Goal: Information Seeking & Learning: Compare options

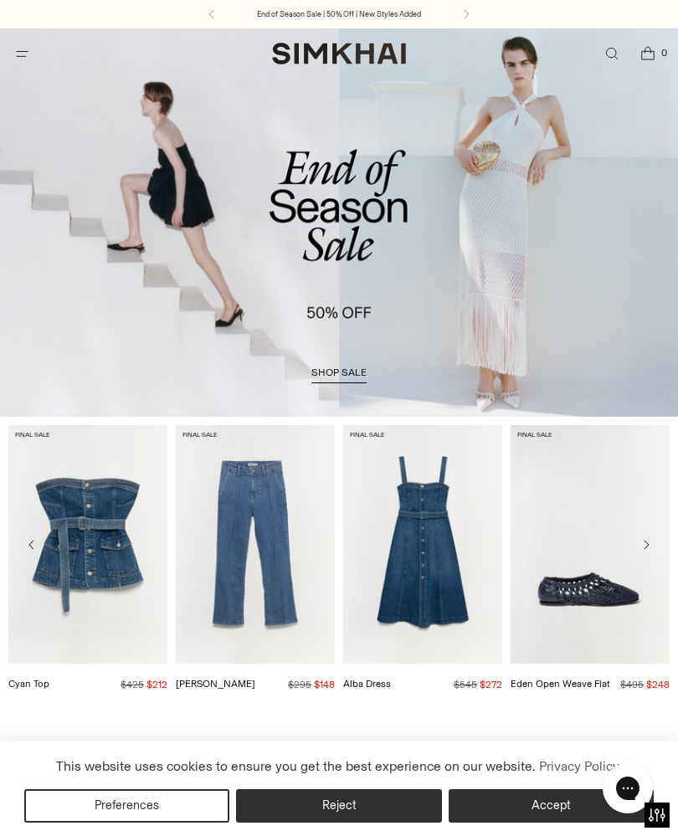
click at [23, 54] on icon "Open menu modal" at bounding box center [22, 53] width 18 height 13
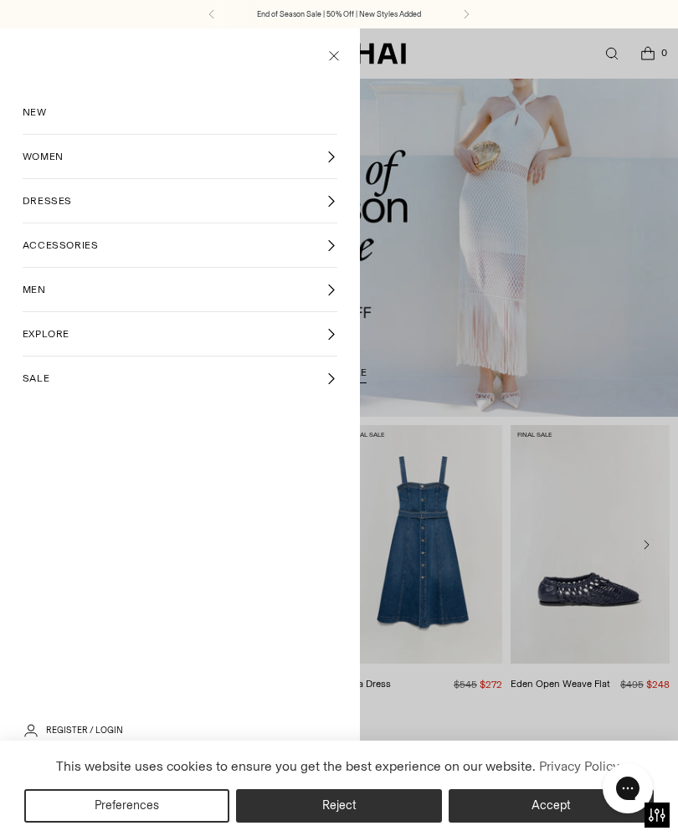
click at [616, 58] on div at bounding box center [339, 446] width 678 height 836
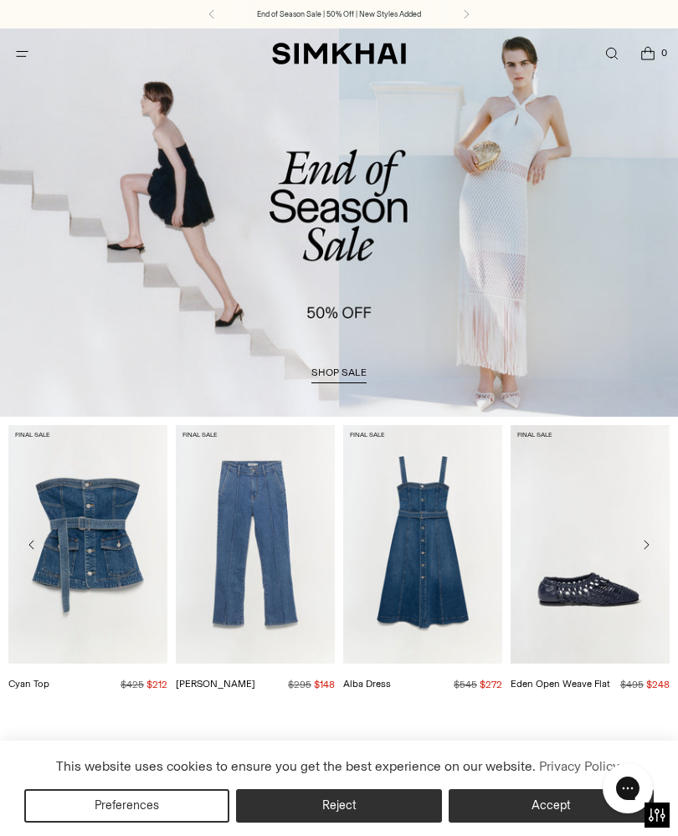
click at [610, 55] on link "Open search modal" at bounding box center [611, 54] width 34 height 34
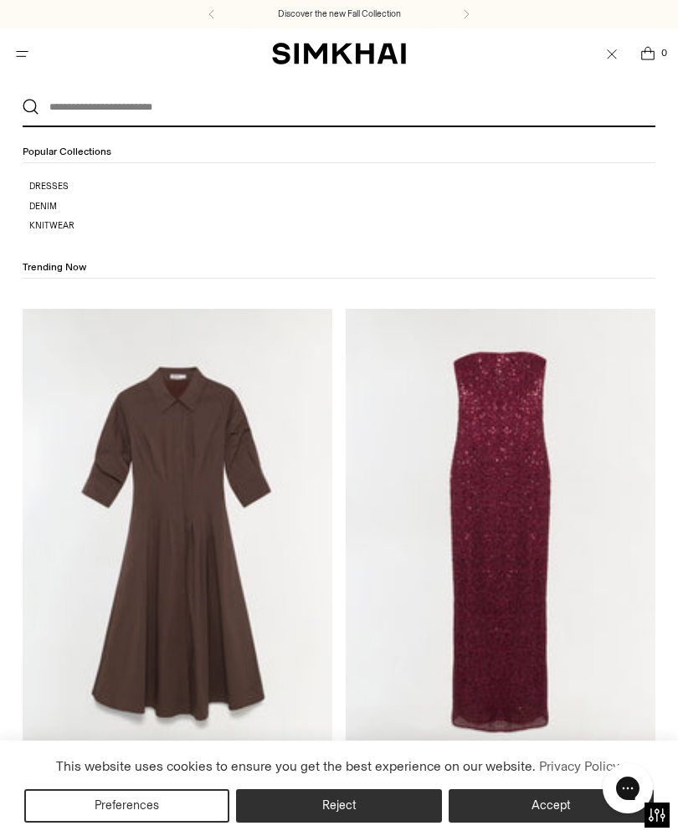
click at [412, 115] on input "text" at bounding box center [335, 107] width 593 height 37
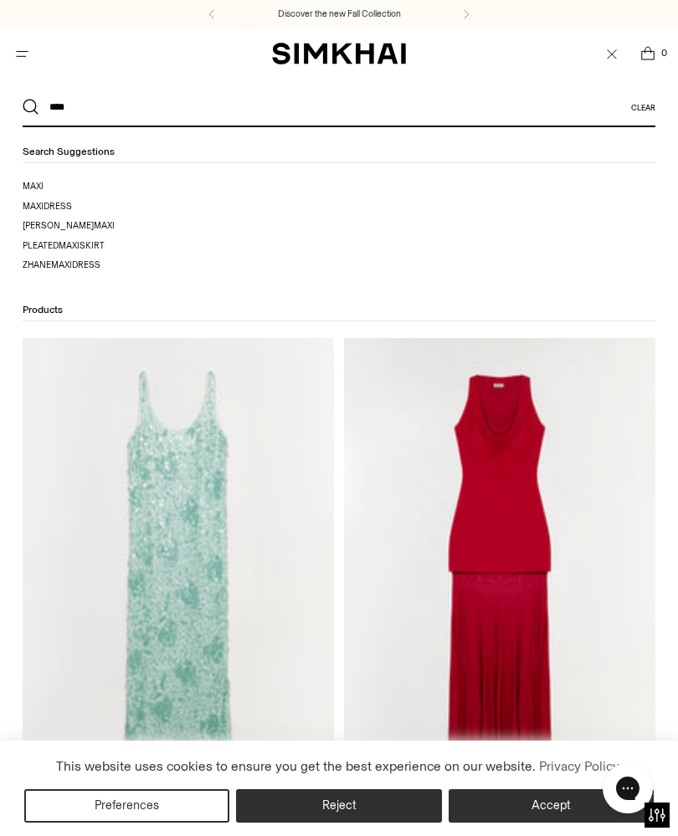
type input "****"
click at [46, 205] on span "dress" at bounding box center [58, 206] width 28 height 11
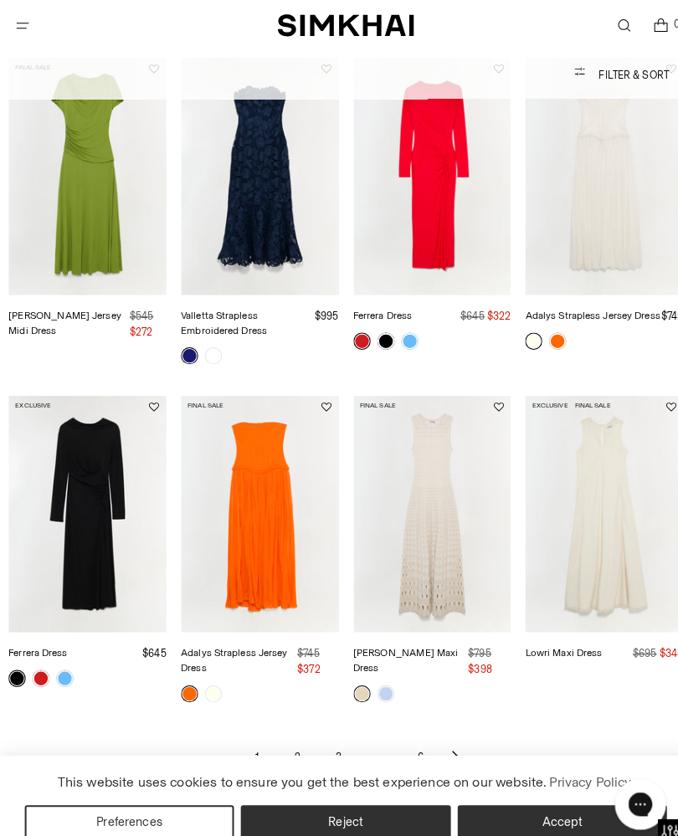
scroll to position [971, 0]
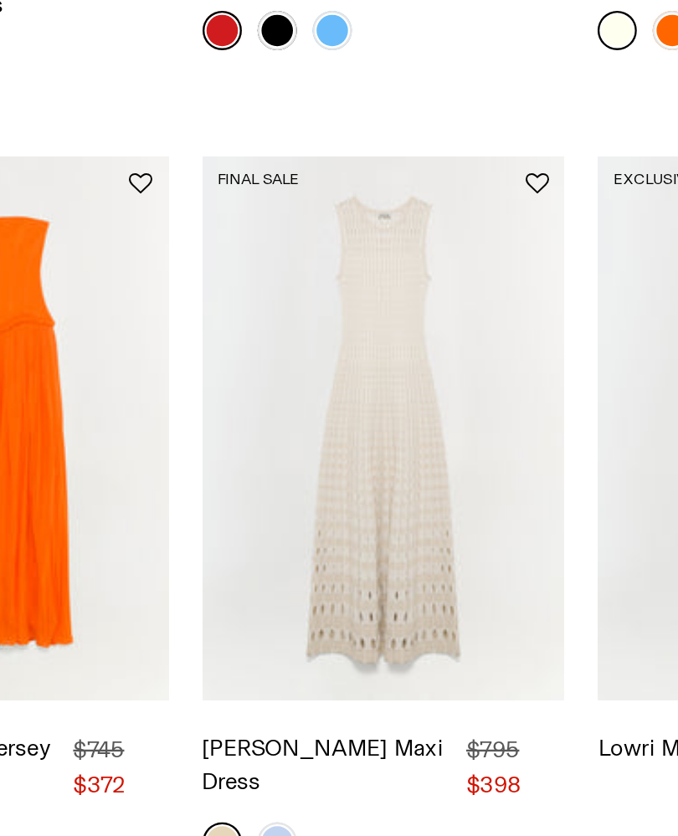
click at [346, 321] on img "Zelma Knit Maxi Dress" at bounding box center [423, 437] width 155 height 232
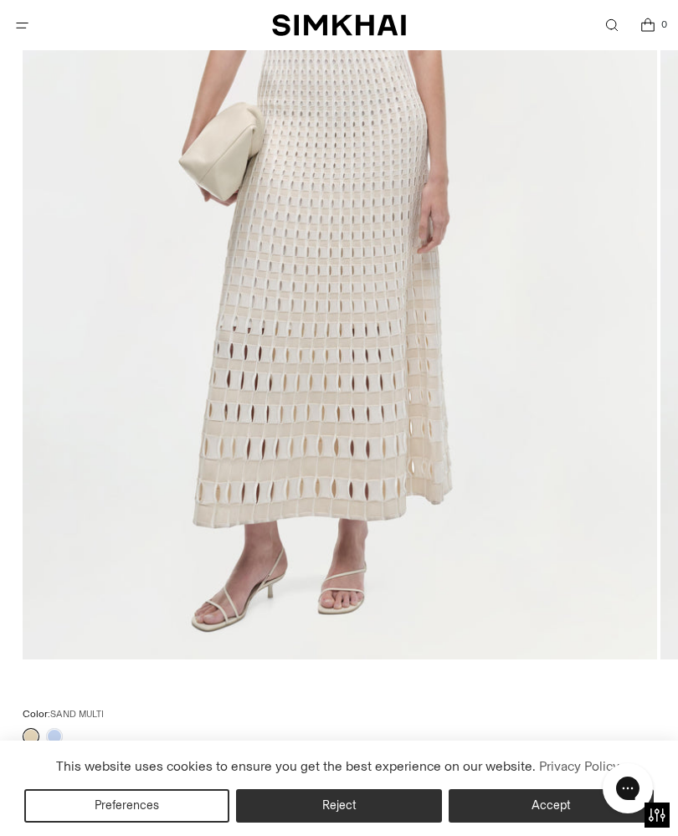
scroll to position [544, 0]
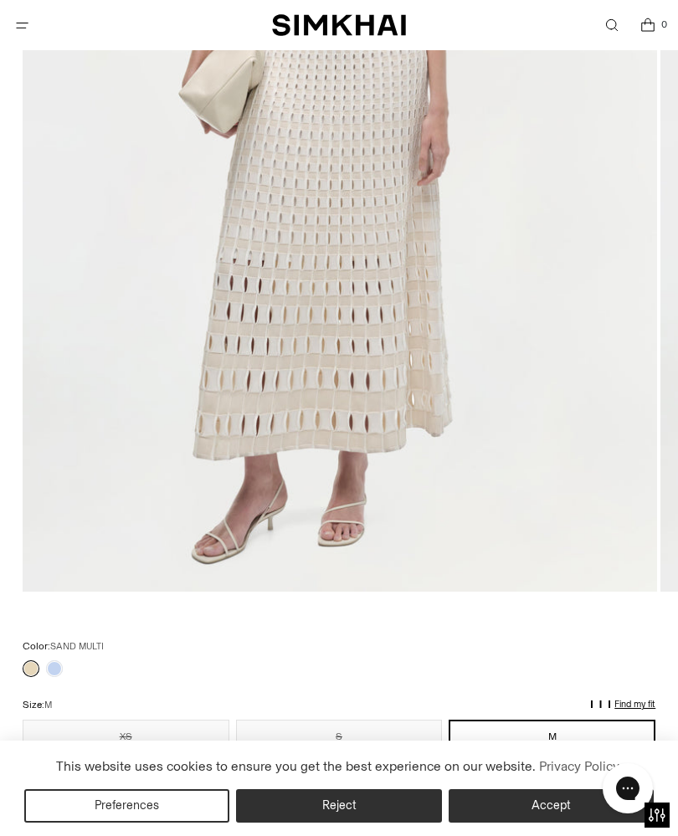
click at [50, 673] on link at bounding box center [54, 668] width 17 height 17
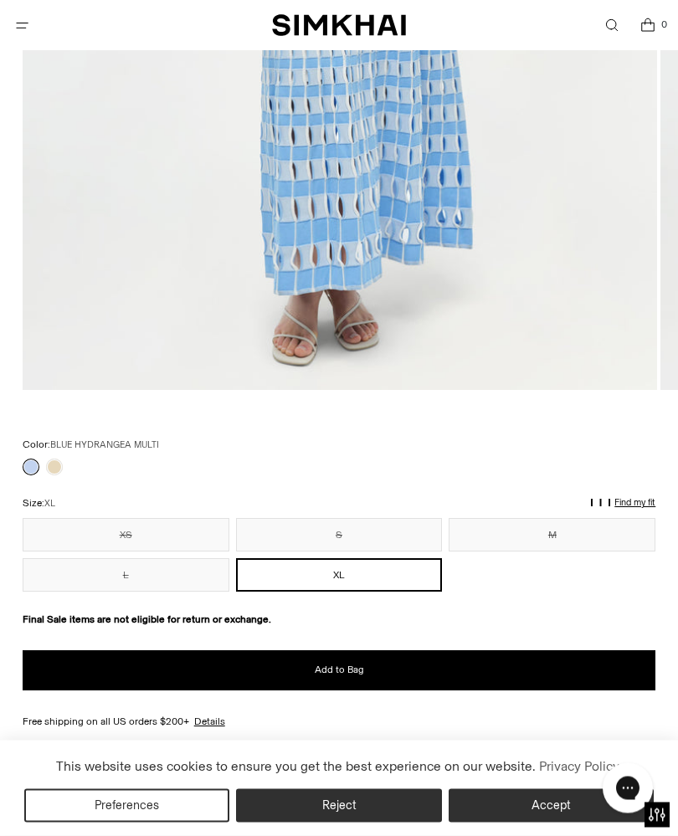
scroll to position [746, 0]
click at [59, 466] on link at bounding box center [54, 467] width 17 height 17
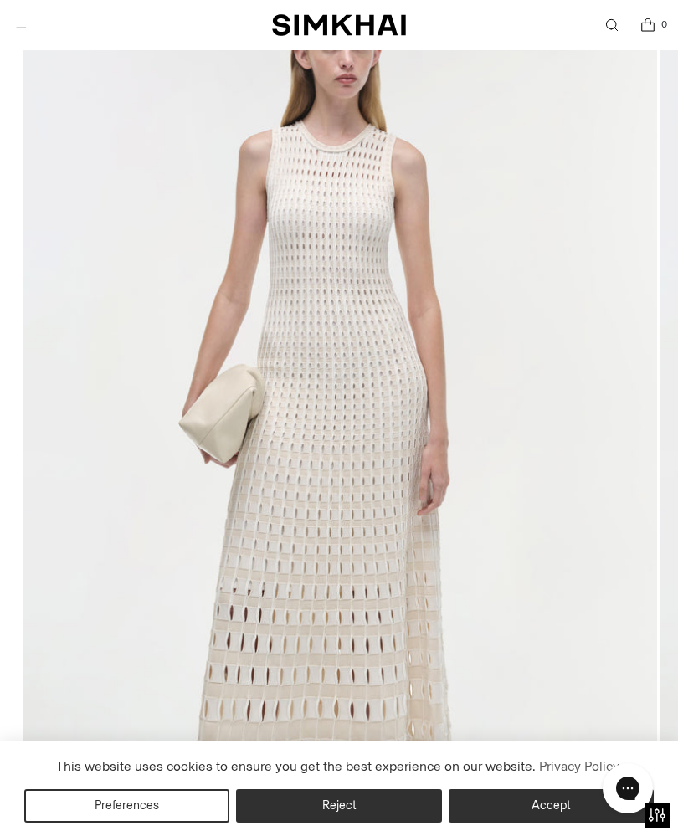
scroll to position [211, 0]
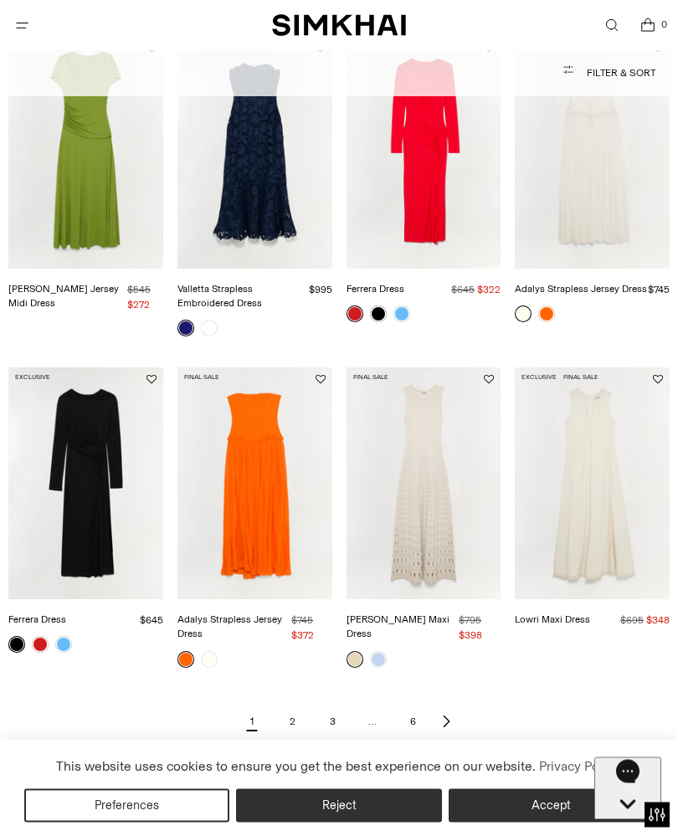
scroll to position [924, 0]
click at [436, 563] on img "Zelma Knit Maxi Dress" at bounding box center [423, 483] width 155 height 232
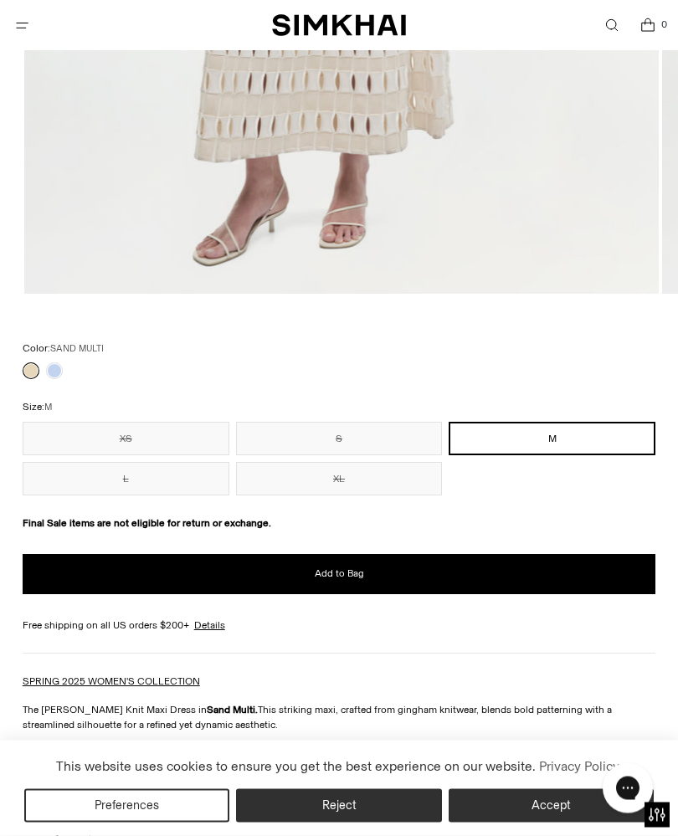
scroll to position [842, 0]
click at [50, 372] on link at bounding box center [54, 370] width 17 height 17
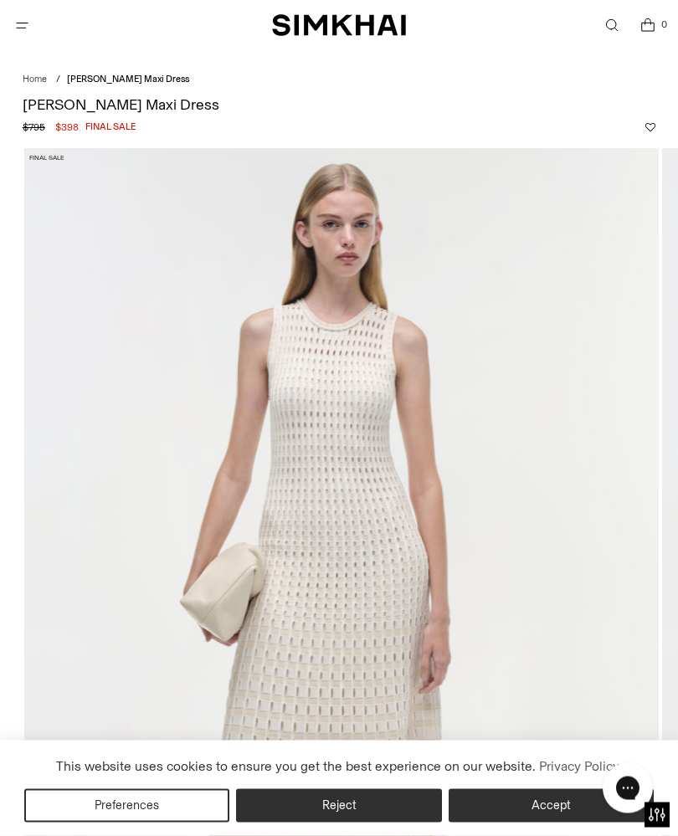
scroll to position [0, 0]
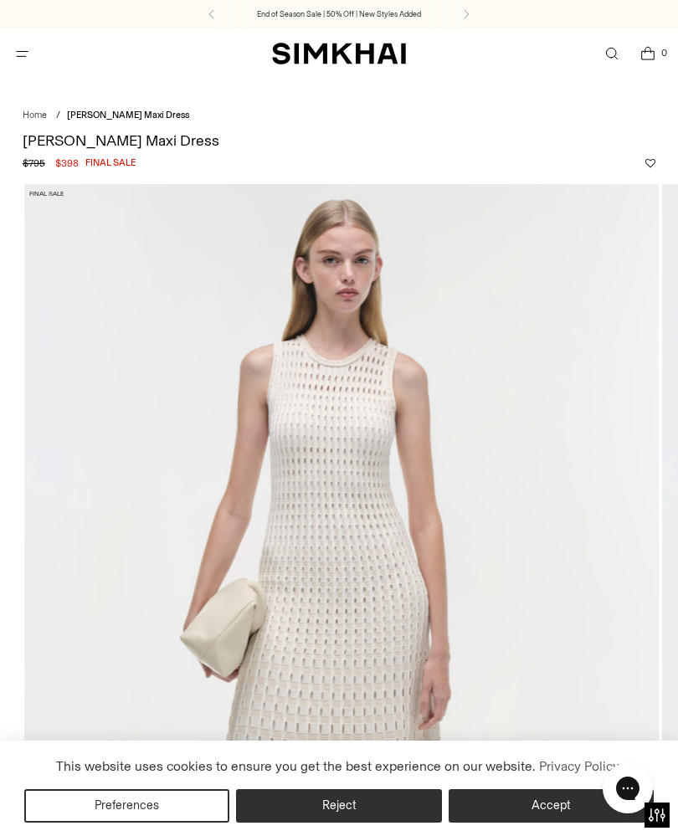
click at [605, 63] on span "Open search modal" at bounding box center [612, 54] width 28 height 28
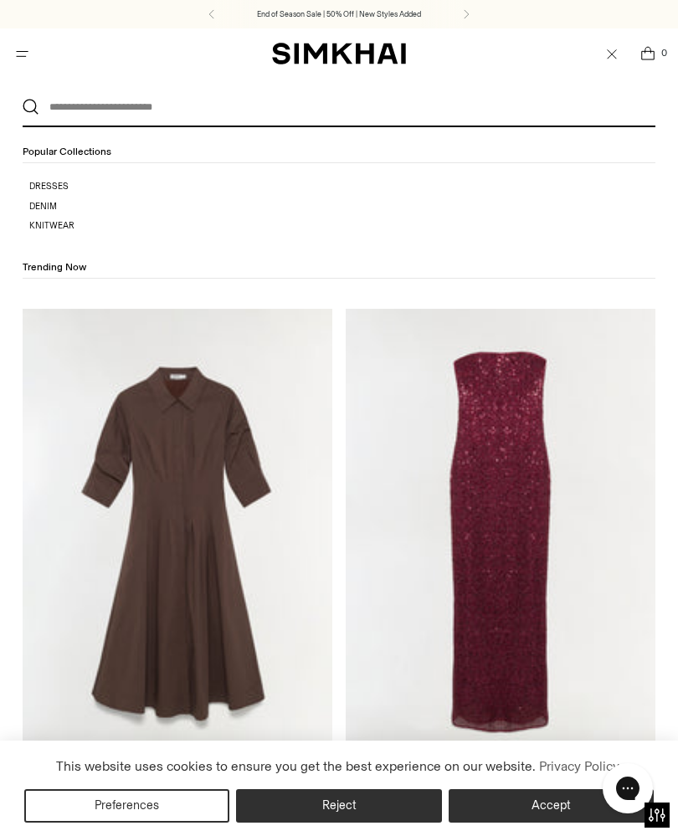
click at [271, 106] on input "text" at bounding box center [335, 107] width 593 height 37
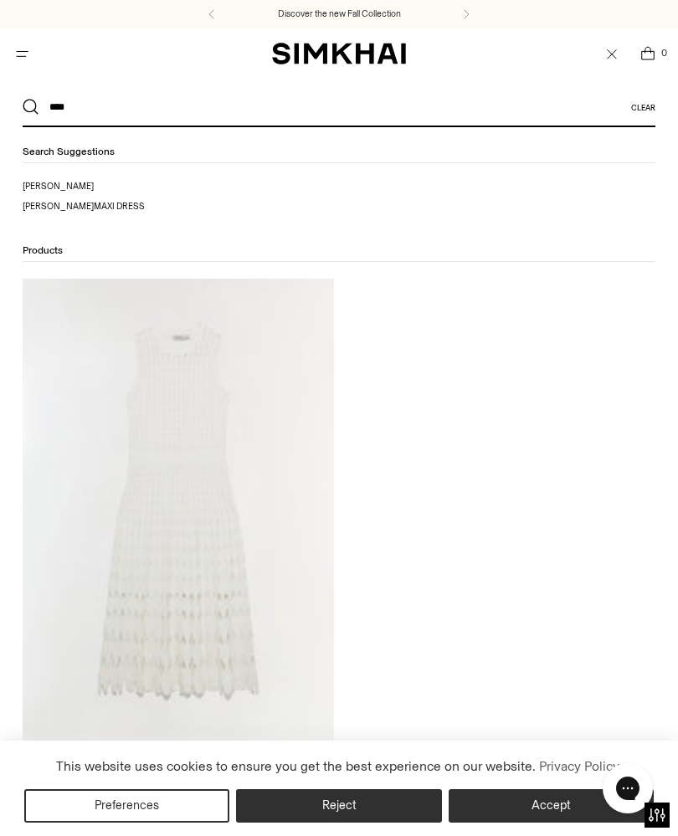
type input "****"
click at [94, 204] on span "maxi dress" at bounding box center [119, 206] width 51 height 11
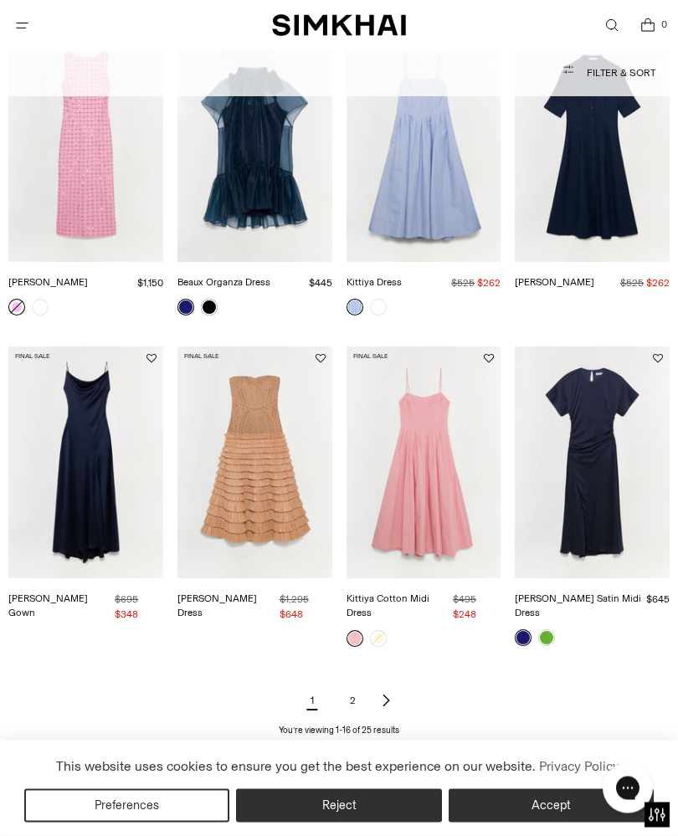
scroll to position [930, 0]
click at [387, 695] on icon "Next page of results" at bounding box center [386, 701] width 6 height 12
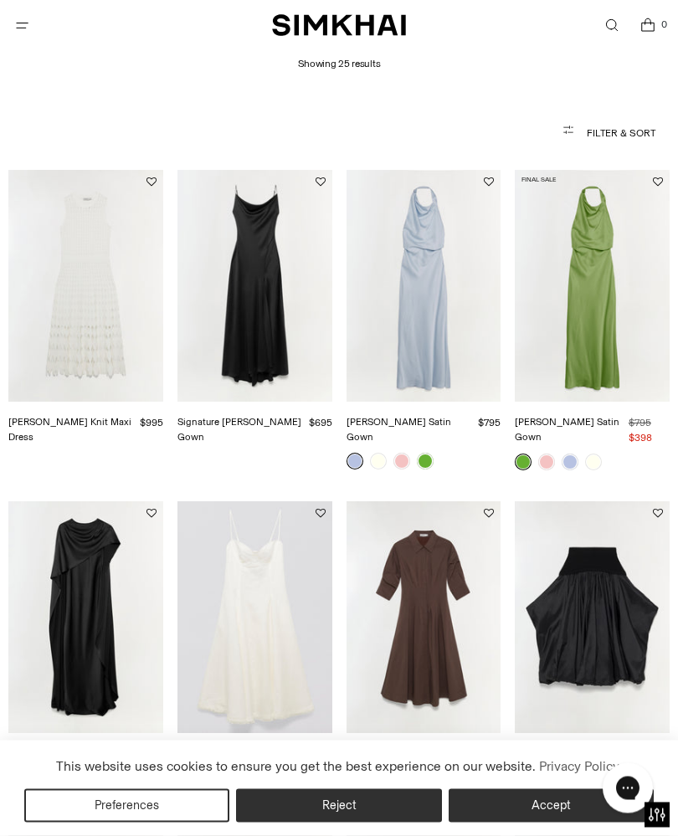
scroll to position [127, 0]
click at [67, 358] on img "Zyla Knit Maxi Dress" at bounding box center [85, 286] width 155 height 232
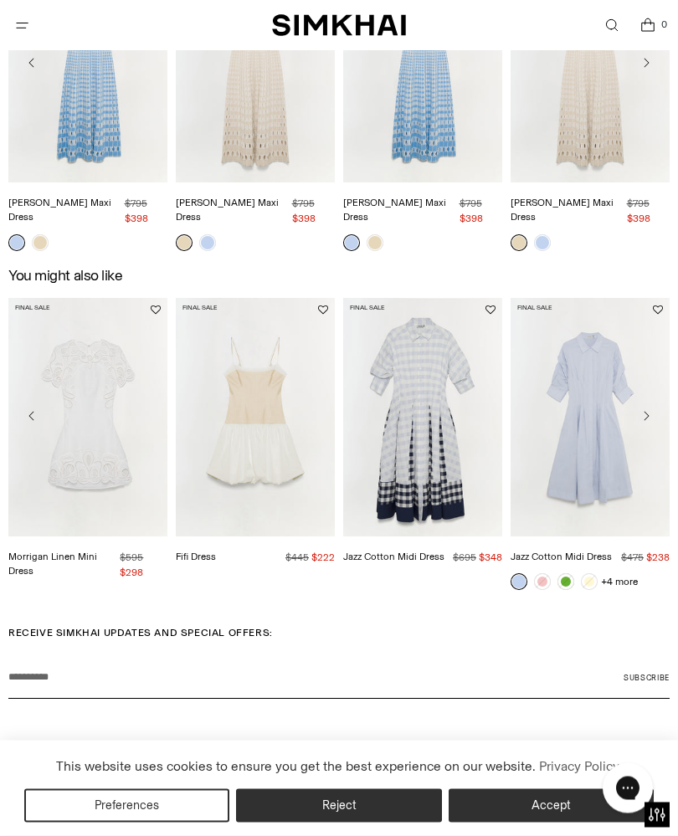
scroll to position [2183, 0]
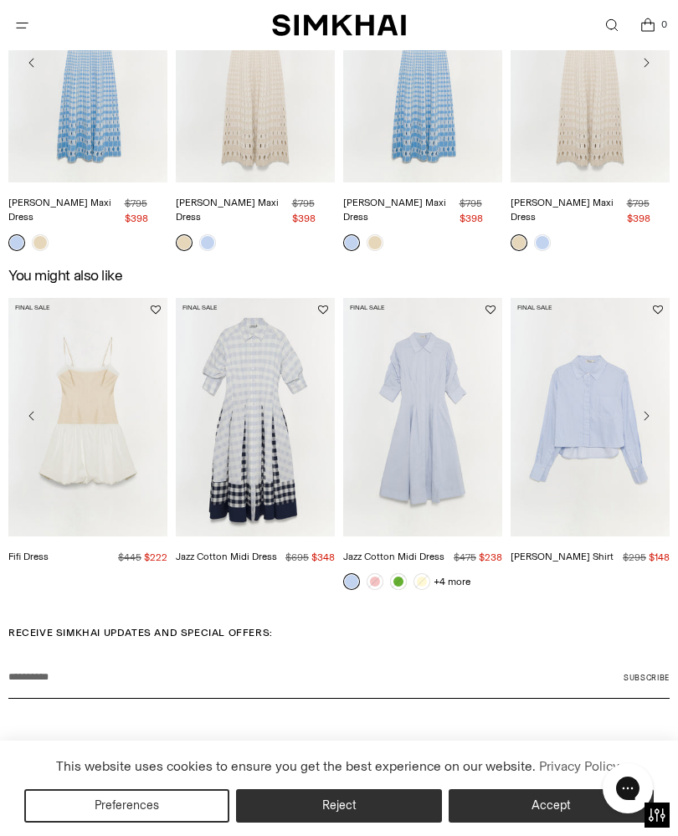
click at [512, 521] on img "Renata Cotton Shirt" at bounding box center [590, 417] width 159 height 239
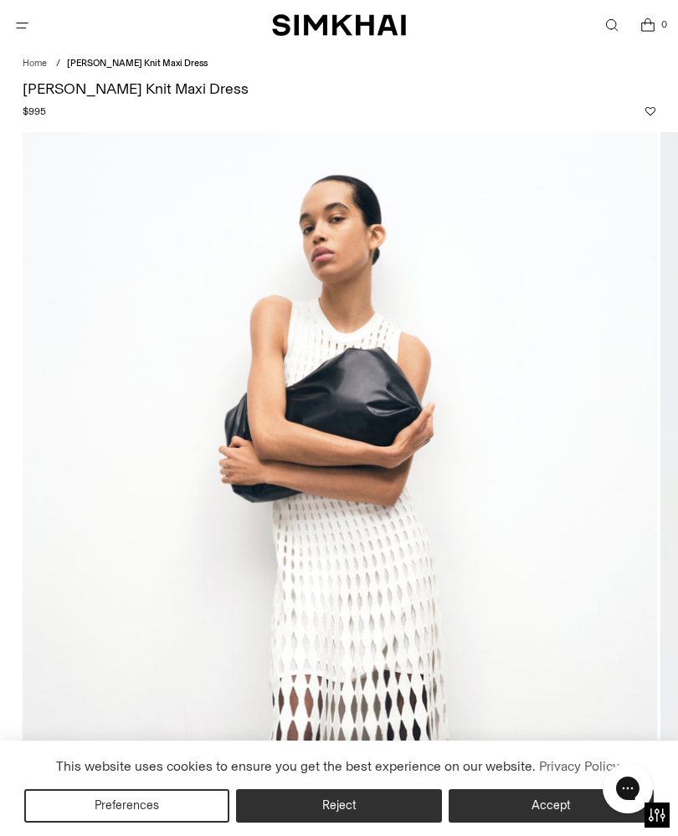
scroll to position [0, 0]
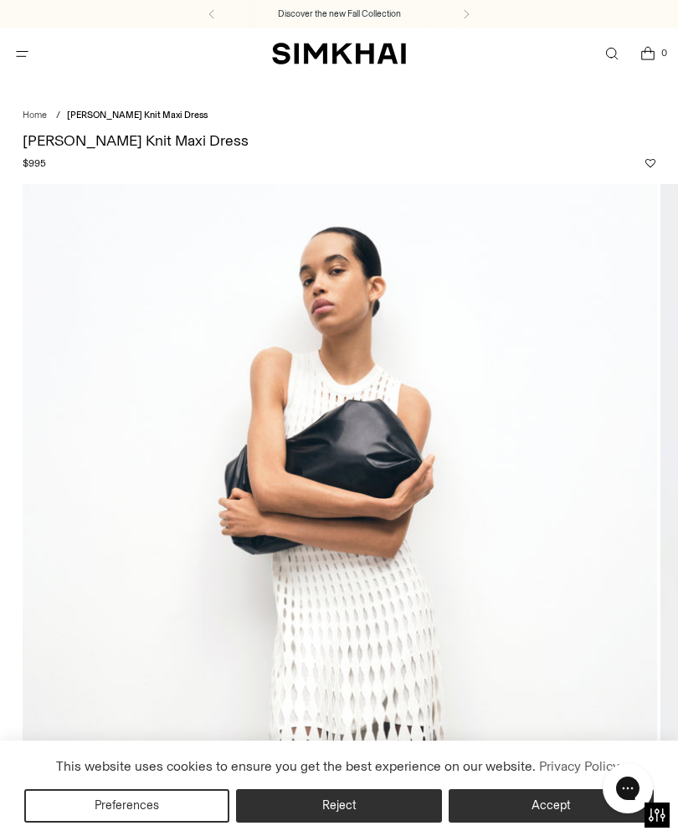
click at [25, 62] on span "Open menu modal" at bounding box center [22, 54] width 18 height 18
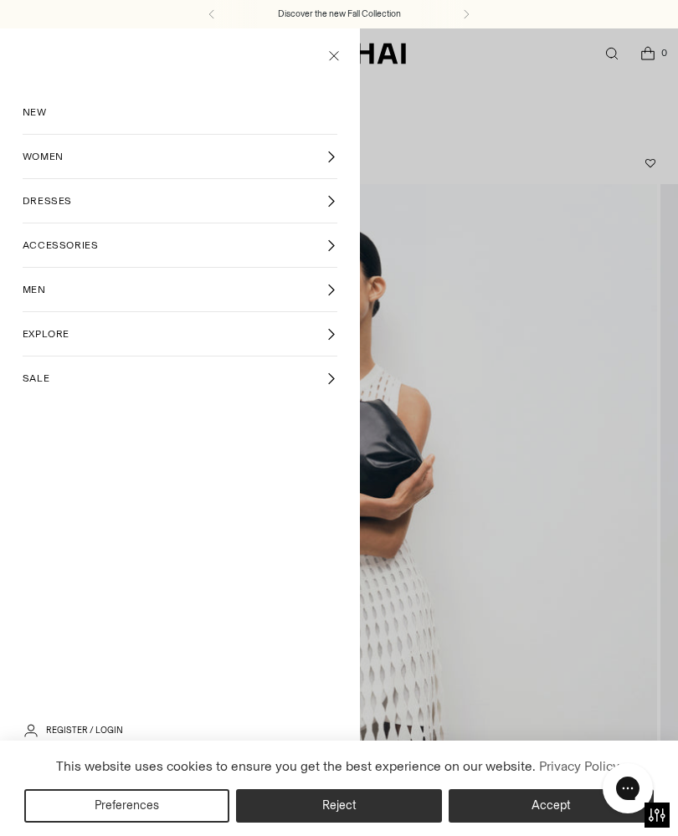
click at [62, 201] on span "DRESSES" at bounding box center [47, 200] width 49 height 15
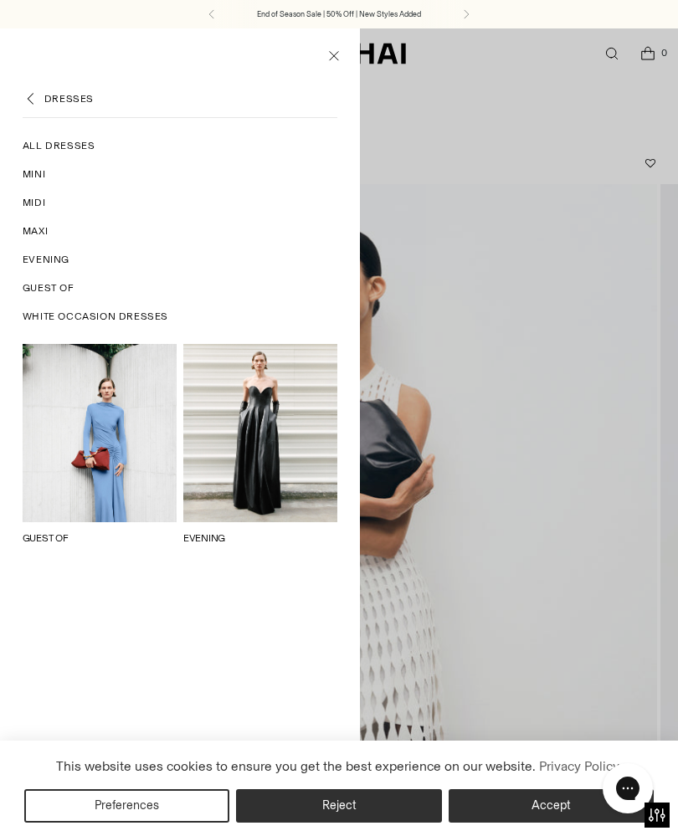
click at [65, 147] on span "All Dresses" at bounding box center [59, 145] width 73 height 15
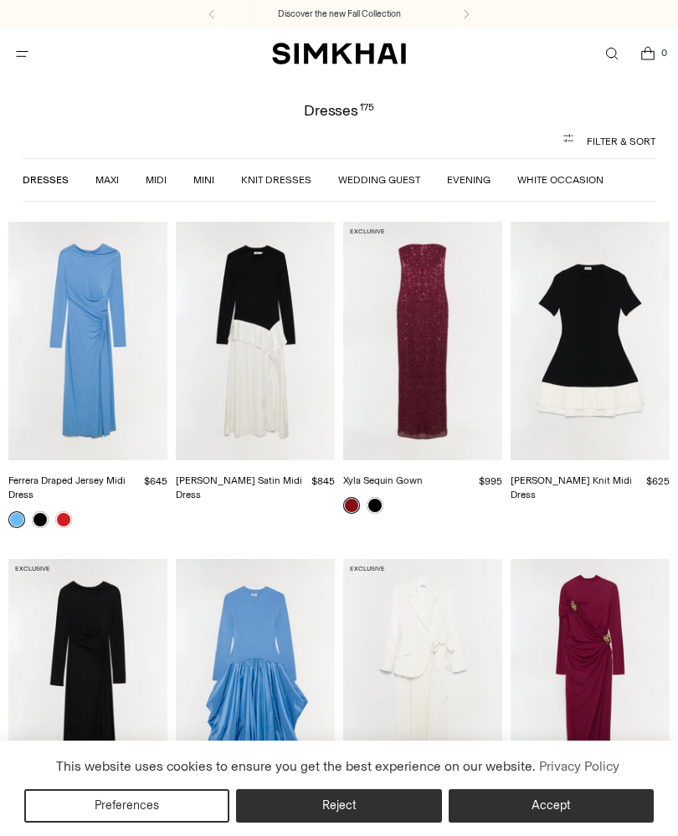
click at [367, 802] on button "Reject" at bounding box center [338, 805] width 205 height 33
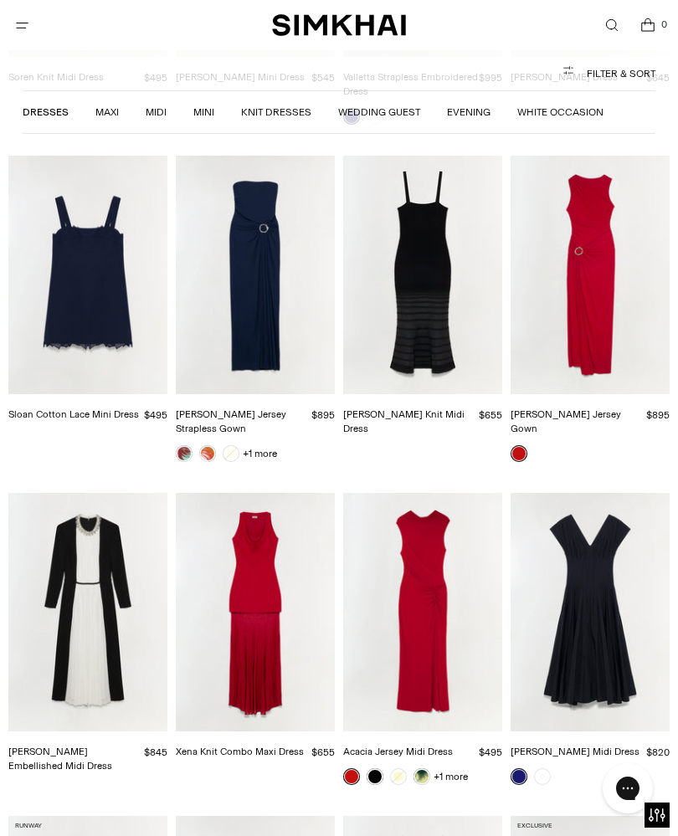
scroll to position [6736, 0]
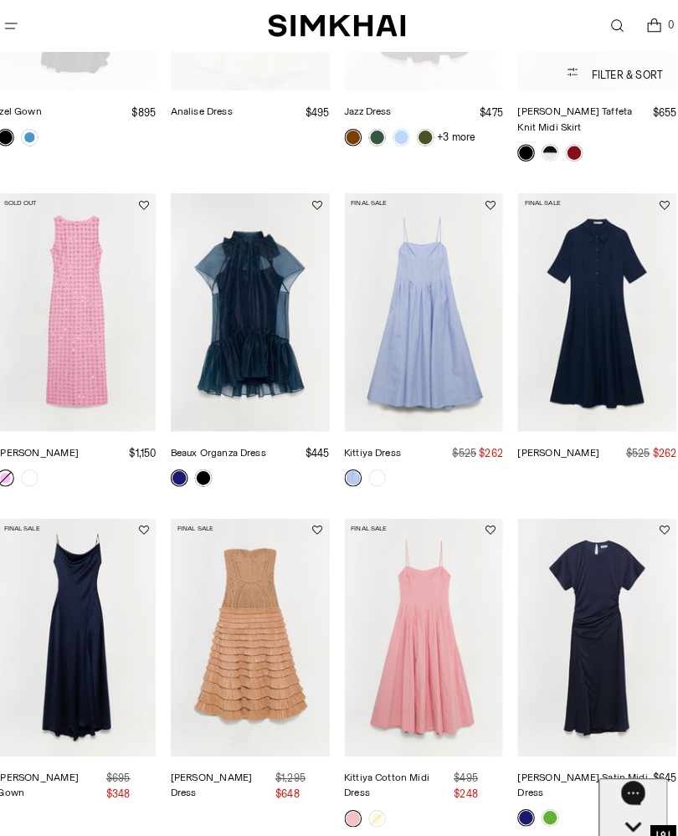
scroll to position [772, 0]
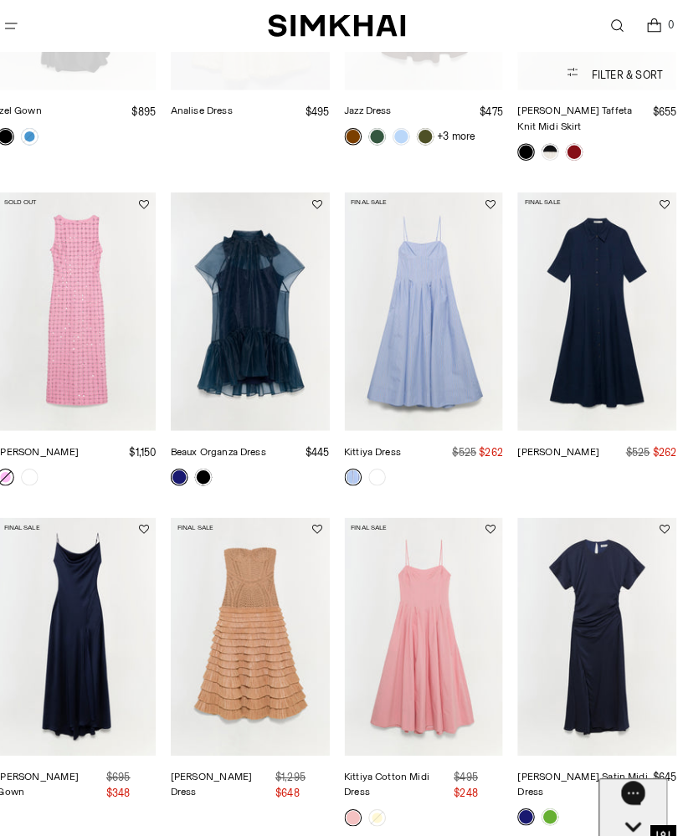
click at [92, 295] on img "Claudia Dress" at bounding box center [85, 303] width 155 height 232
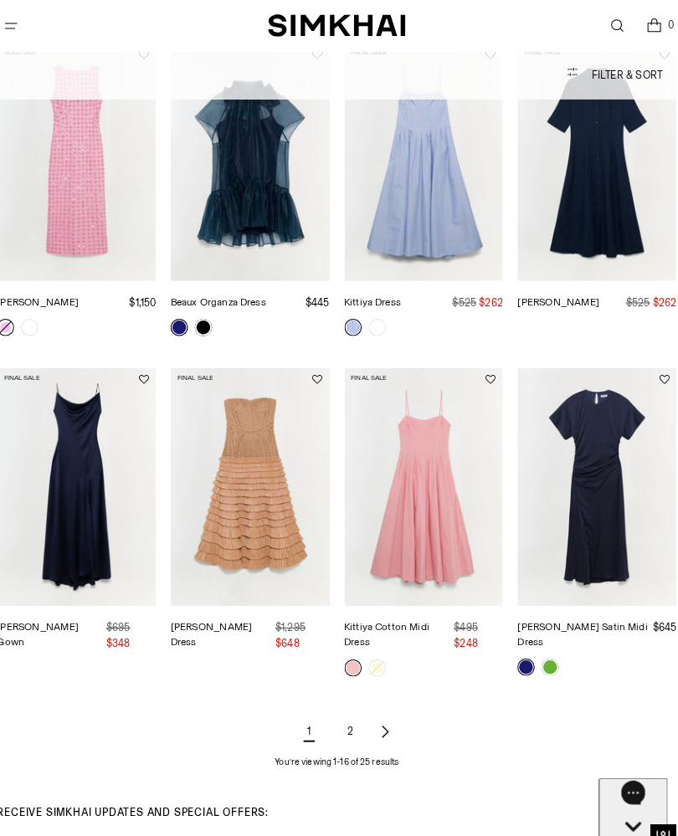
scroll to position [906, 0]
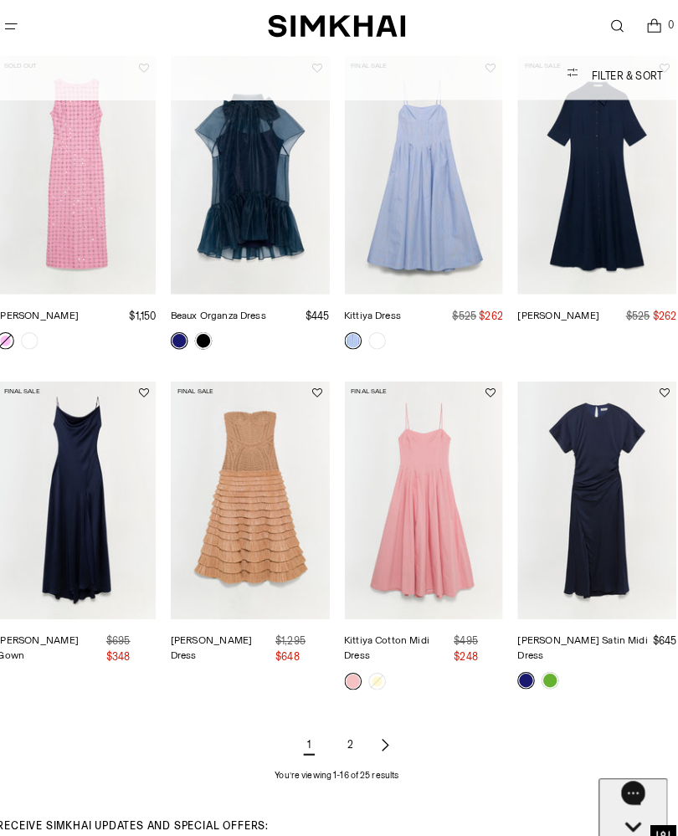
click at [252, 485] on img "Santana Dress" at bounding box center [254, 487] width 155 height 232
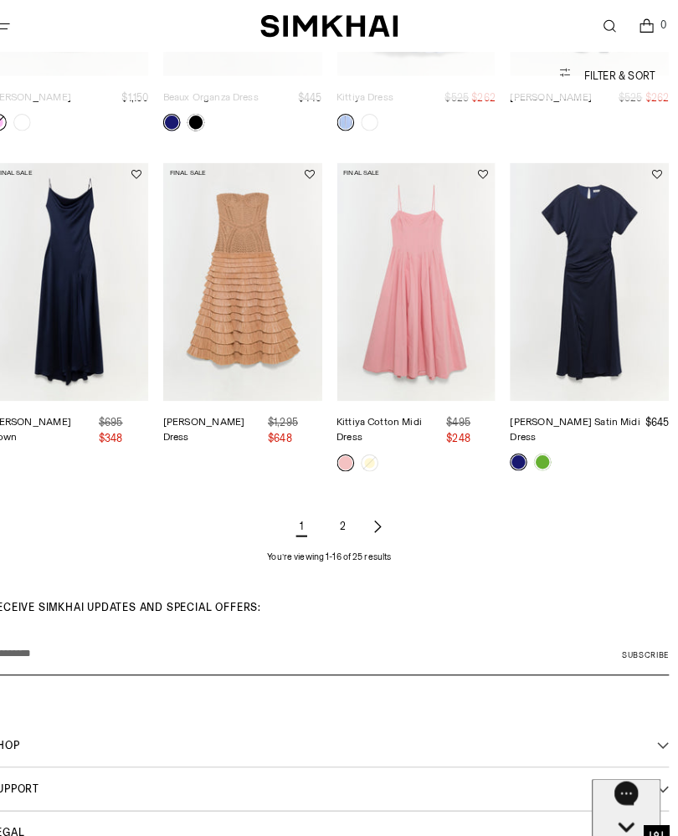
scroll to position [1118, 0]
click at [376, 495] on link "Next page of results" at bounding box center [386, 511] width 20 height 33
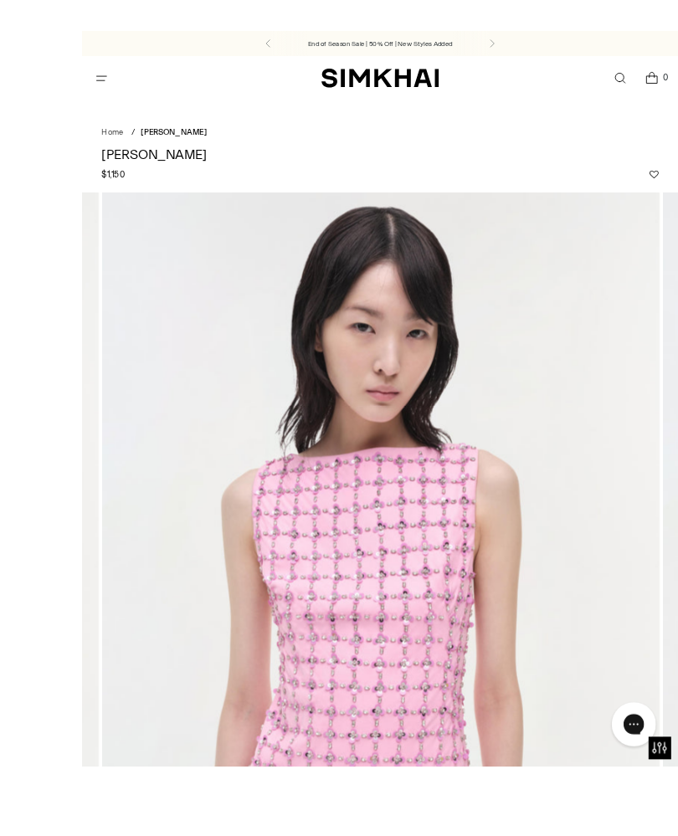
scroll to position [121, 0]
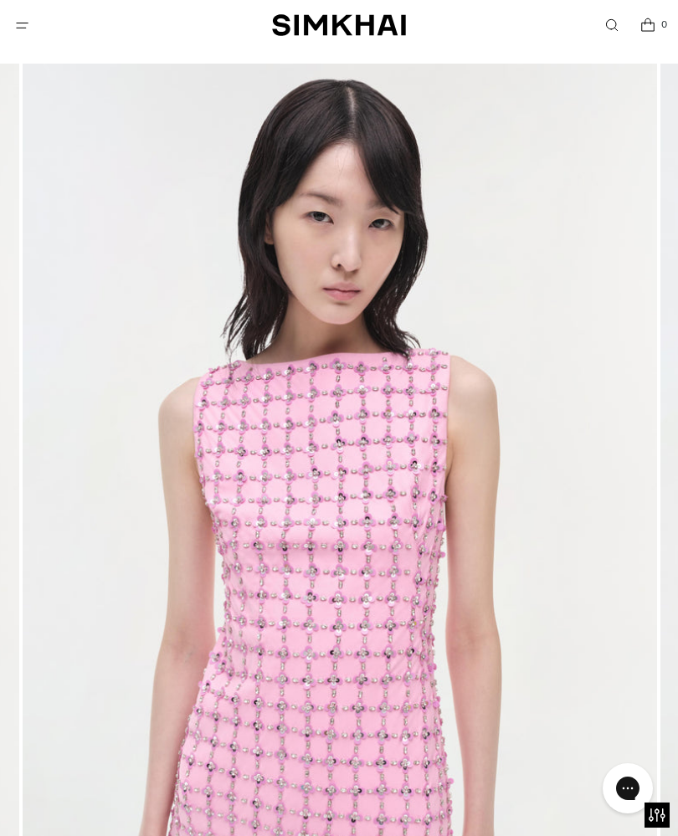
click at [464, 434] on img at bounding box center [340, 540] width 634 height 952
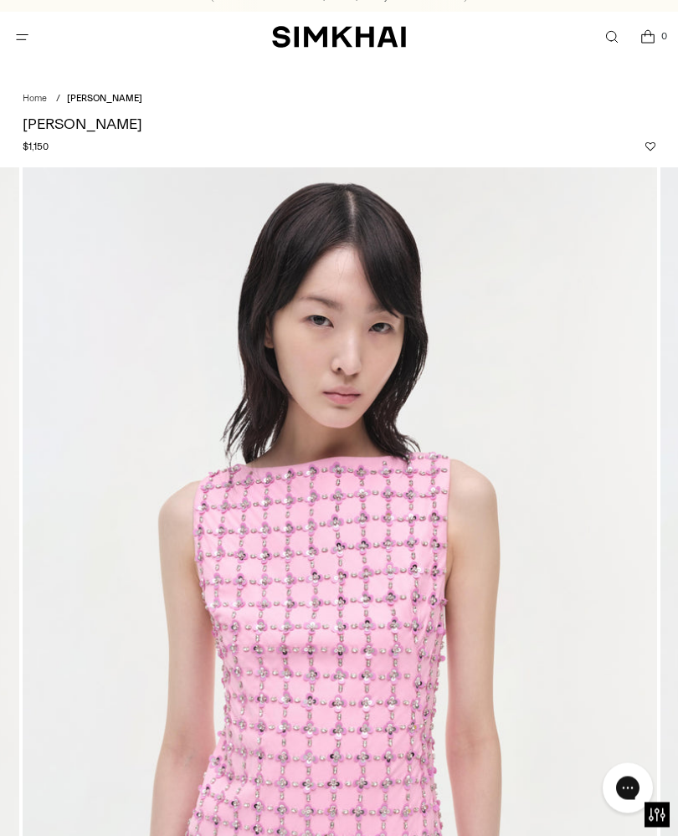
scroll to position [0, 0]
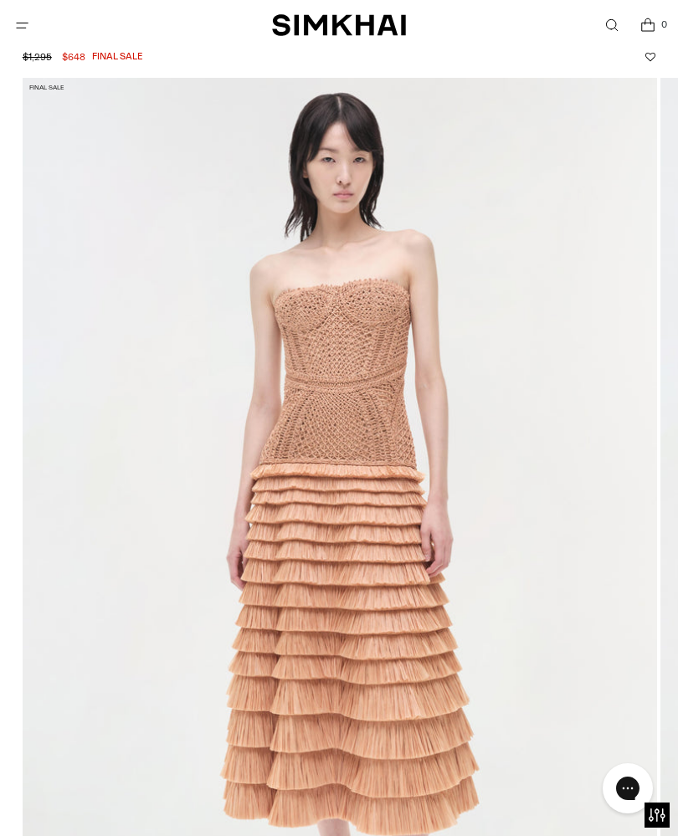
scroll to position [105, 0]
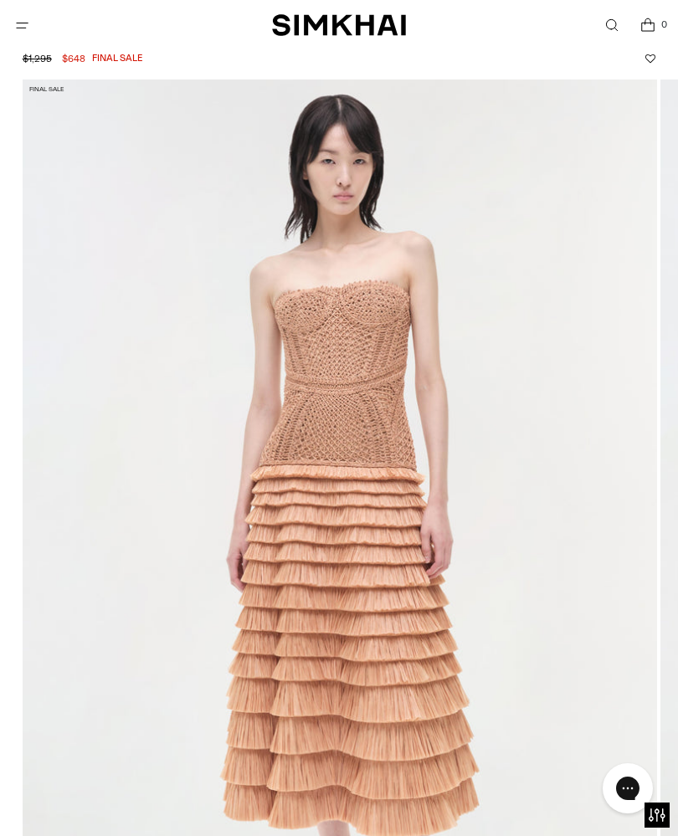
click at [627, 788] on icon "Gorgias live chat" at bounding box center [627, 788] width 16 height 16
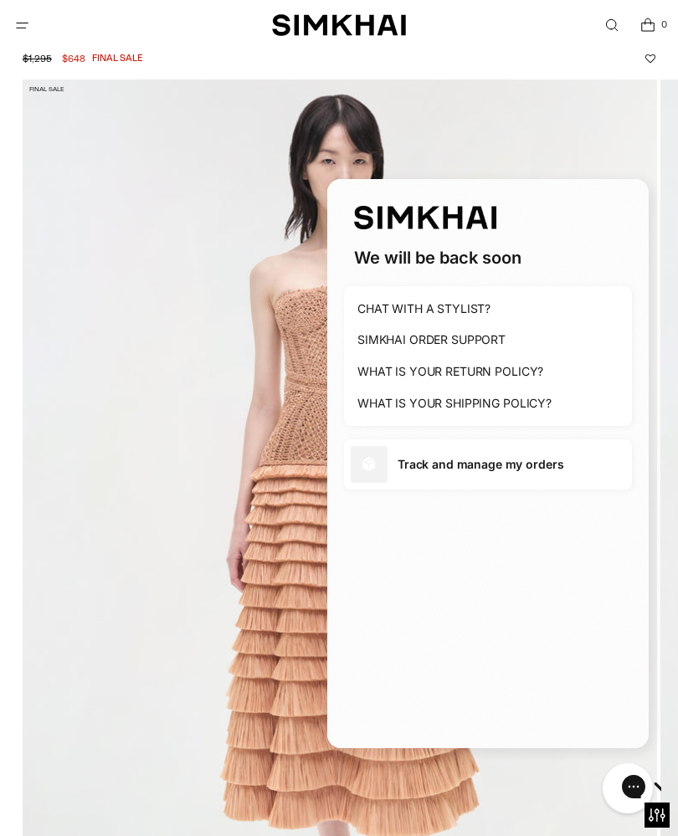
click at [559, 785] on img at bounding box center [340, 556] width 634 height 952
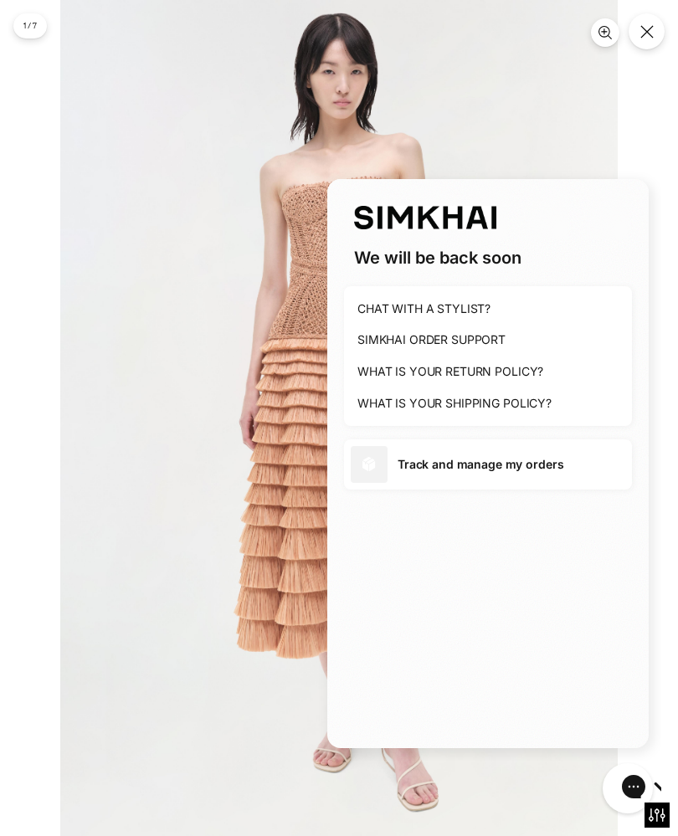
click at [677, 781] on icon "Gorgias live chat" at bounding box center [687, 786] width 17 height 17
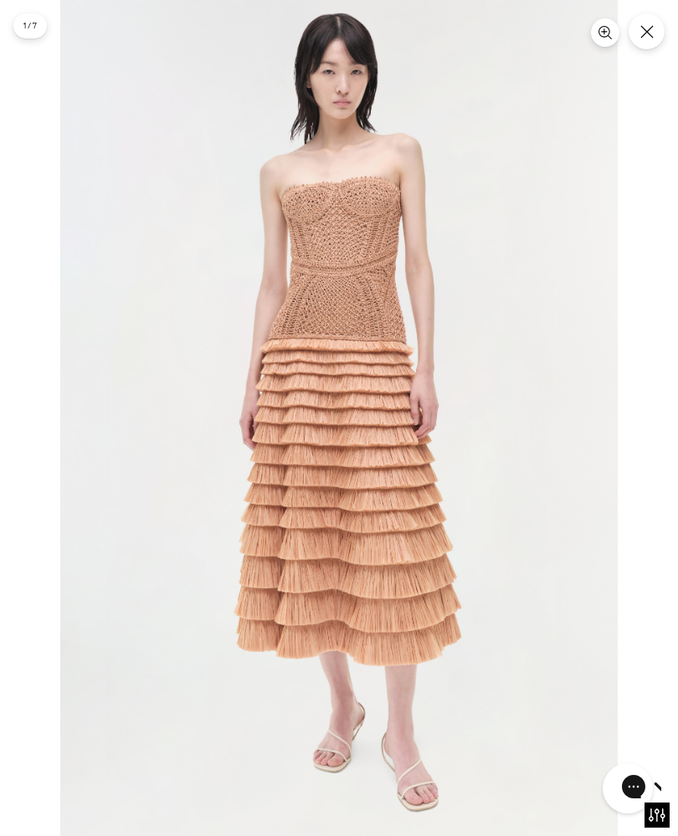
click at [654, 30] on button "Close" at bounding box center [647, 31] width 36 height 36
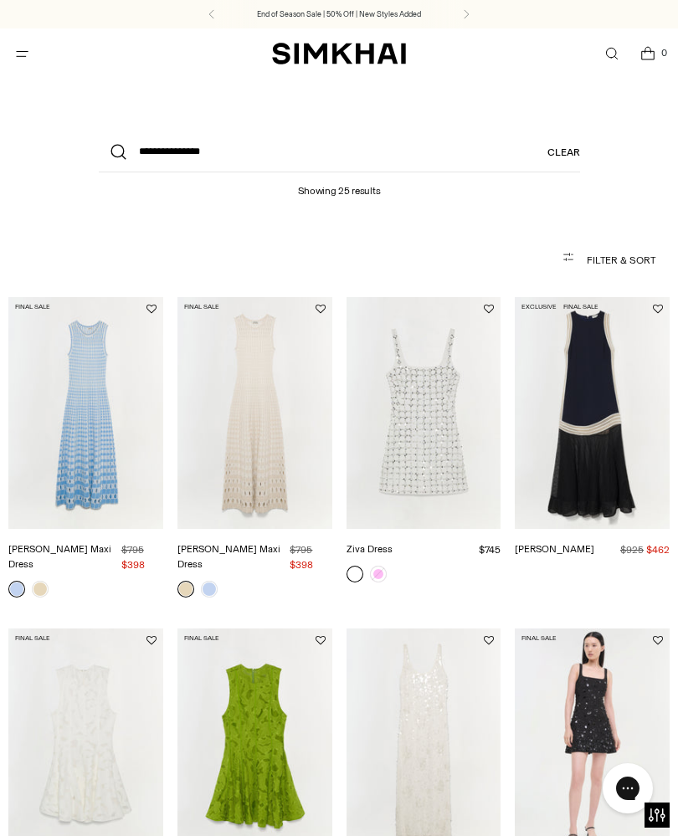
click at [80, 449] on img "Zelma Knit Maxi Dress" at bounding box center [85, 413] width 155 height 232
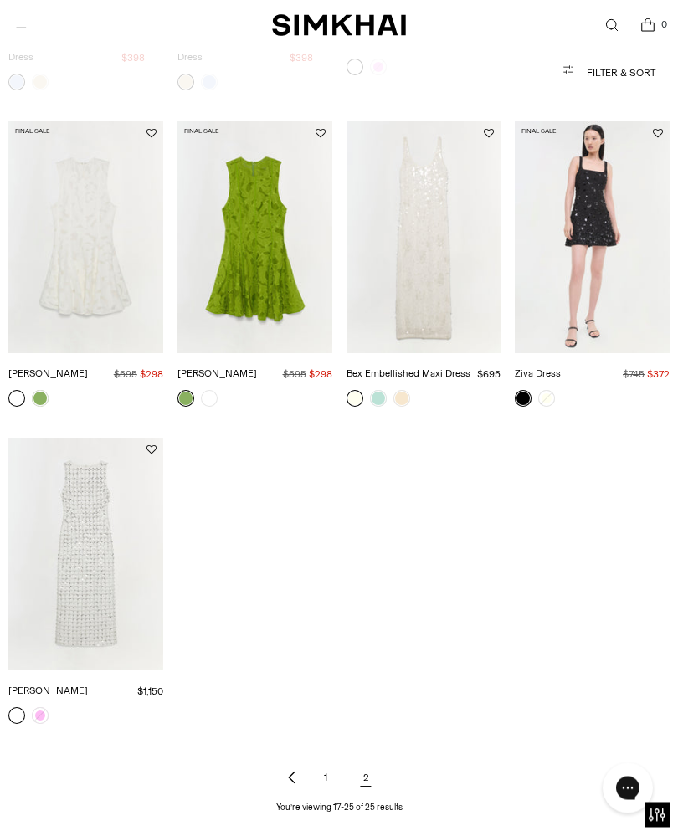
scroll to position [508, 0]
click at [90, 556] on img "Claudia Dress" at bounding box center [85, 553] width 155 height 232
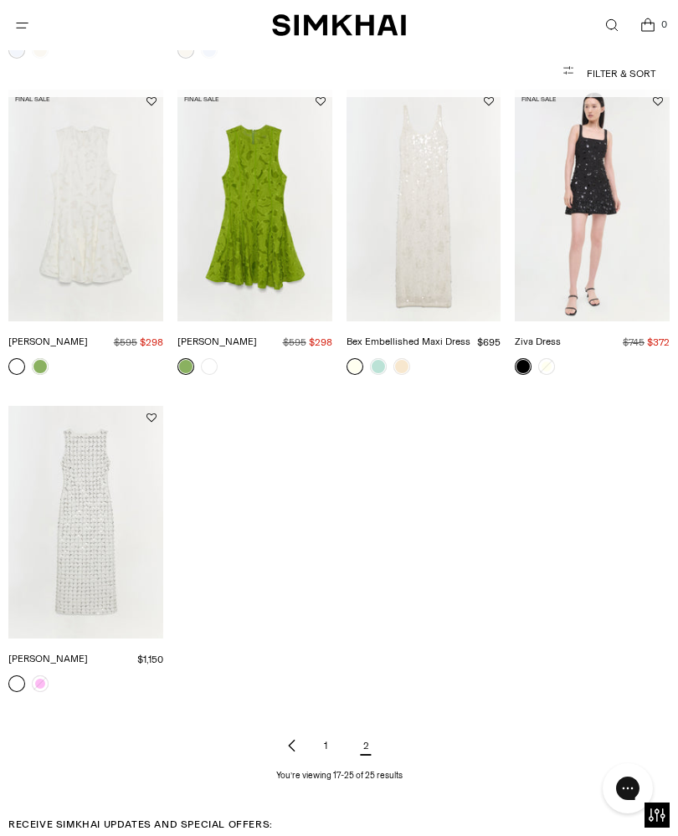
click at [44, 675] on link at bounding box center [40, 683] width 17 height 17
click at [326, 737] on link "1" at bounding box center [325, 745] width 33 height 33
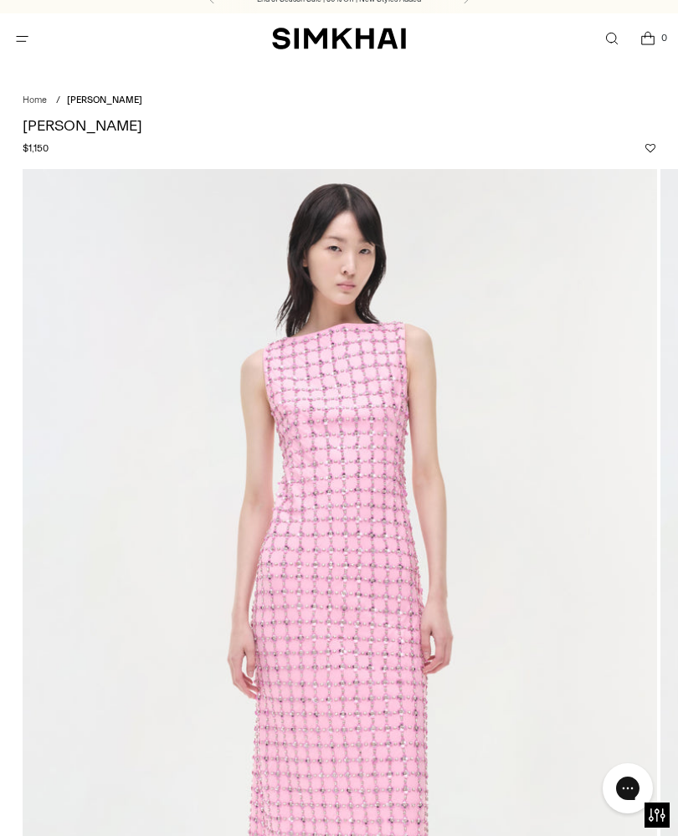
scroll to position [13, 0]
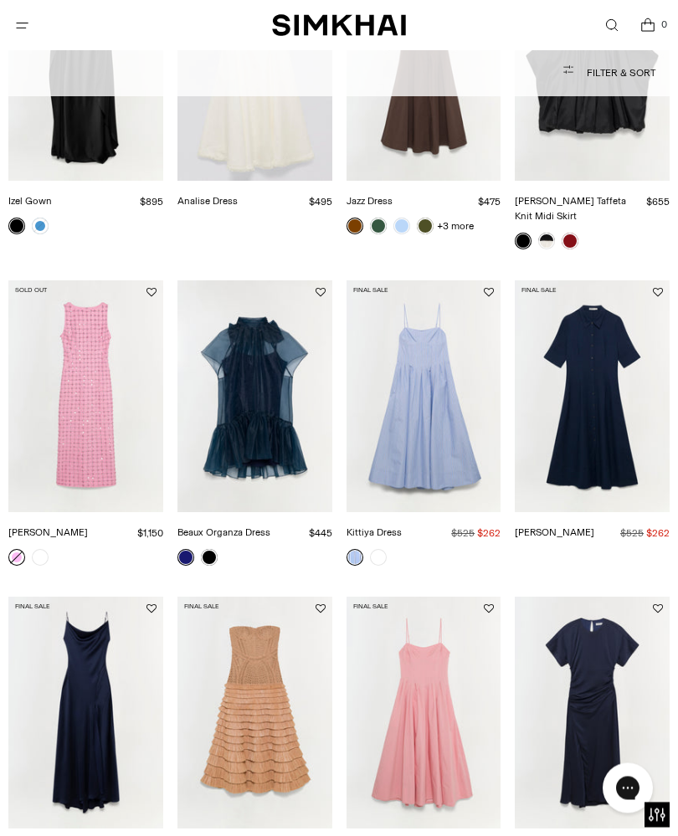
scroll to position [680, 0]
click at [239, 400] on img "Beaux Organza Dress" at bounding box center [254, 396] width 155 height 232
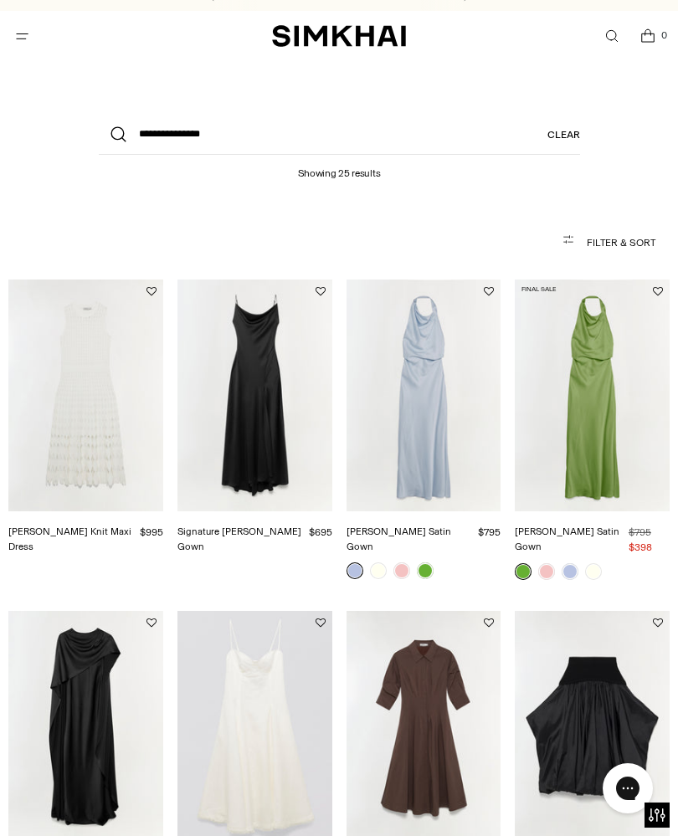
scroll to position [15, 0]
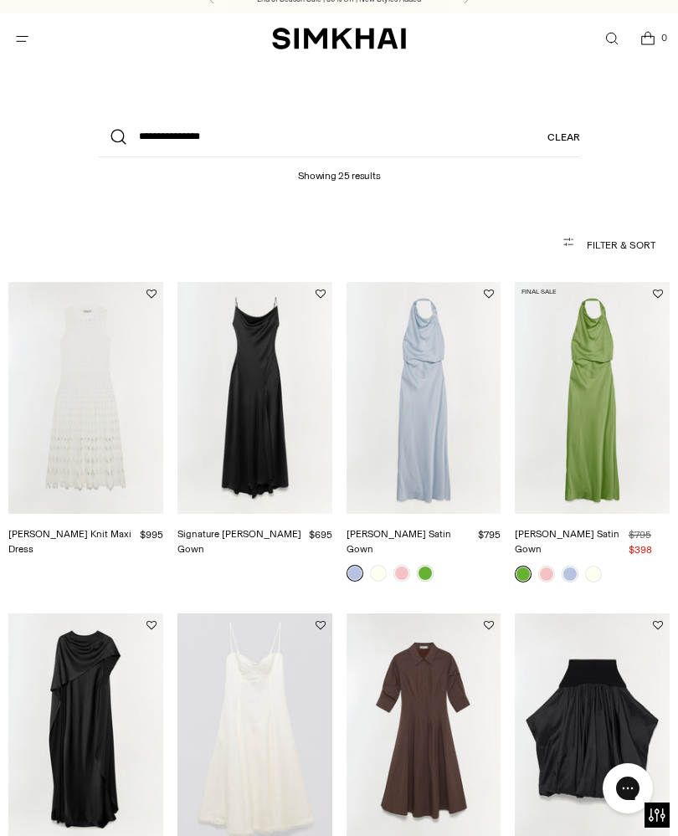
click at [109, 434] on img "Zyla Knit Maxi Dress" at bounding box center [85, 398] width 155 height 232
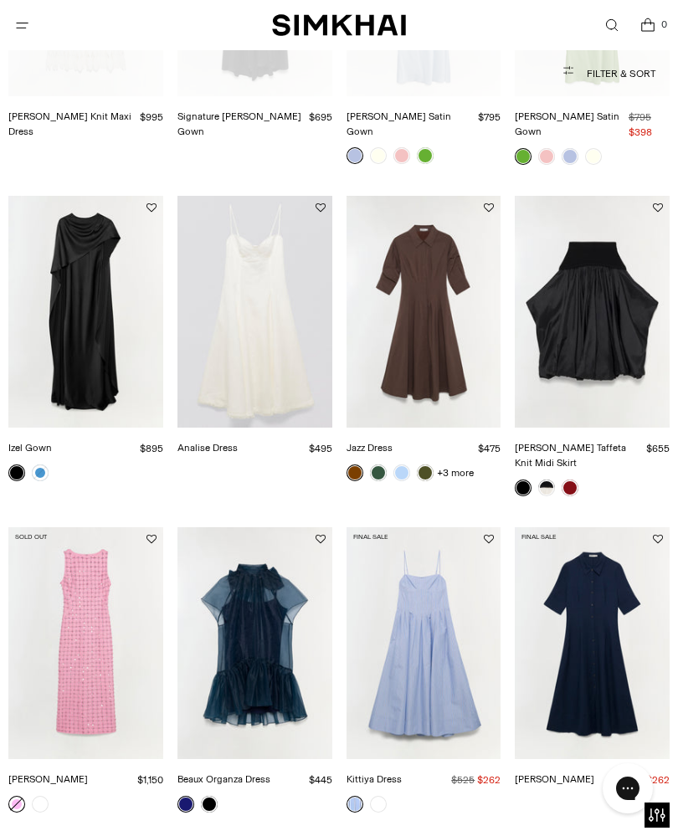
scroll to position [432, 0]
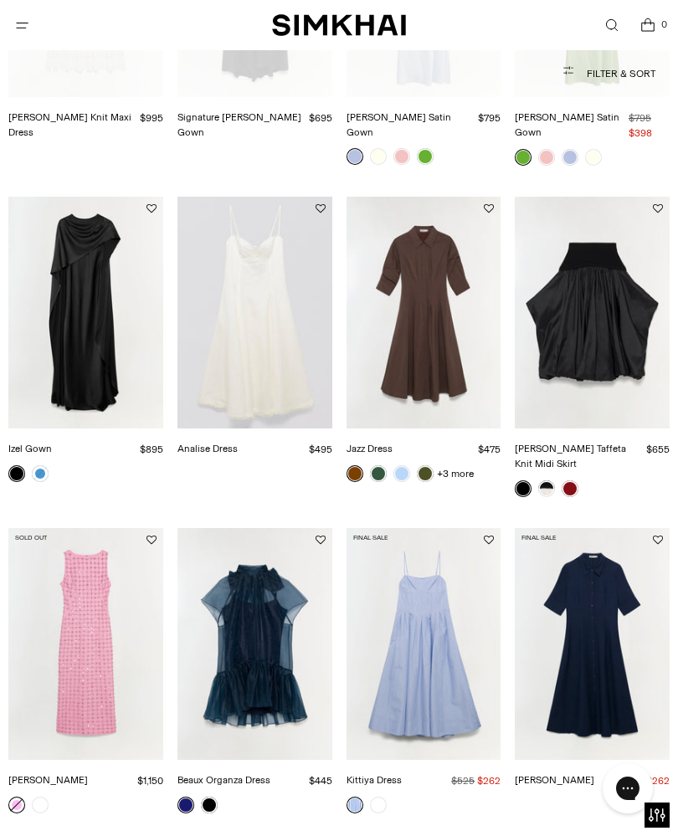
click at [48, 465] on link at bounding box center [40, 473] width 17 height 17
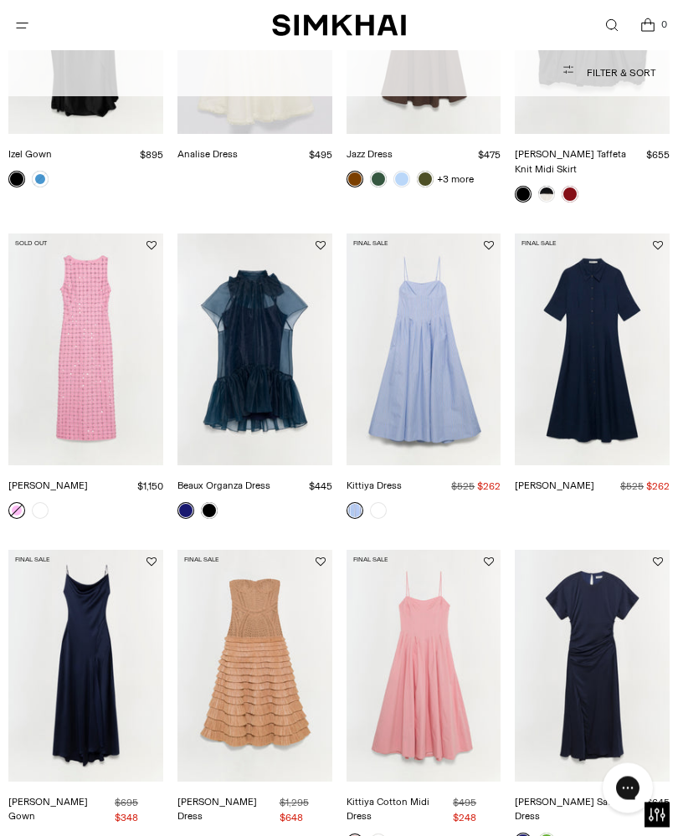
scroll to position [729, 0]
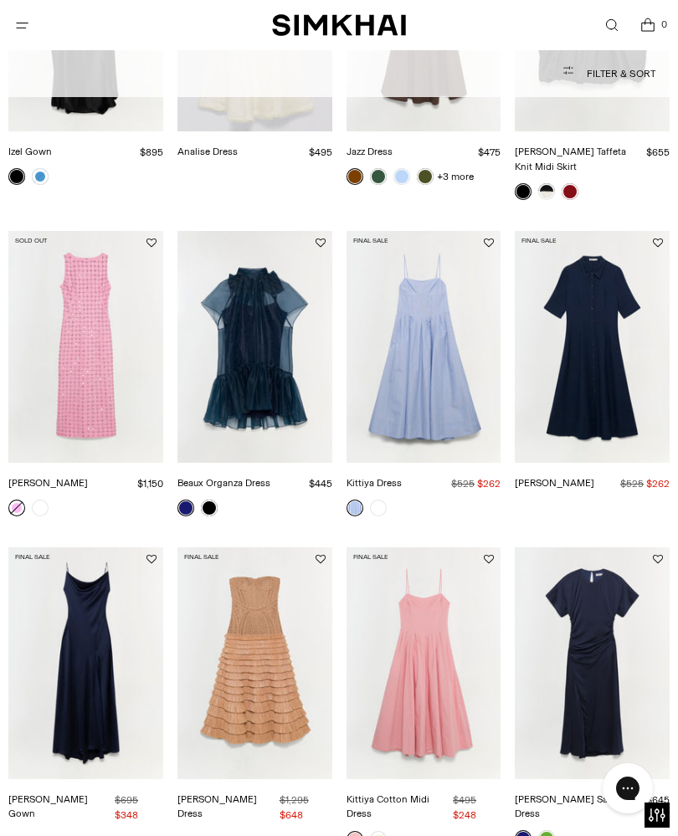
click at [434, 649] on img "Kittiya Cotton Midi Dress" at bounding box center [423, 663] width 155 height 232
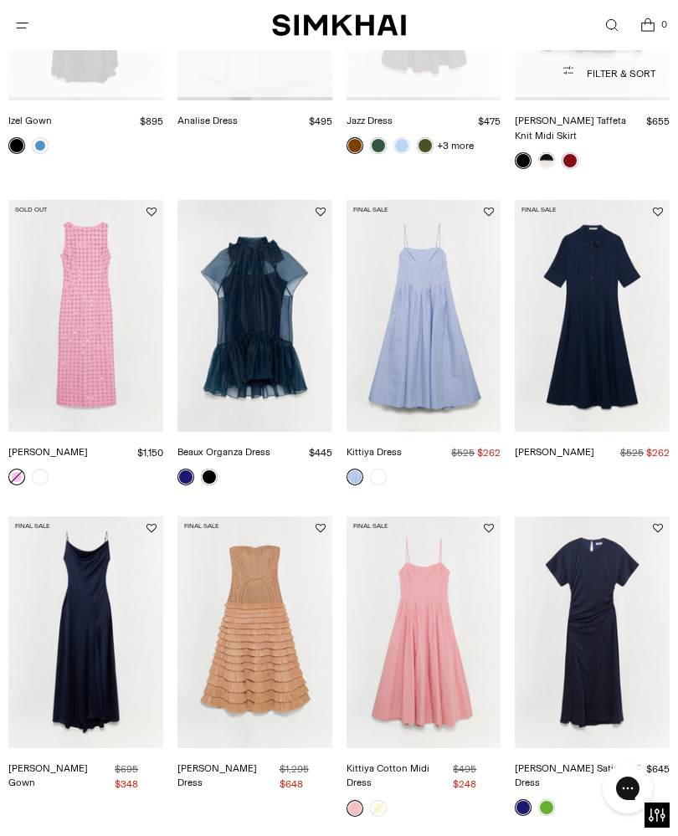
click at [547, 762] on link "Marabella Satin Midi Dress" at bounding box center [578, 775] width 126 height 27
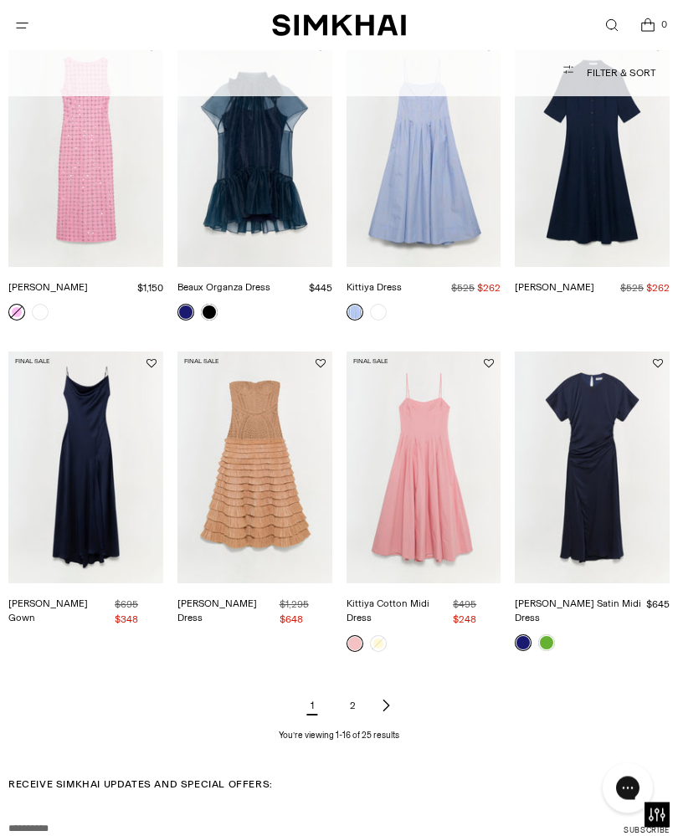
scroll to position [925, 0]
click at [351, 689] on link "2" at bounding box center [352, 705] width 33 height 33
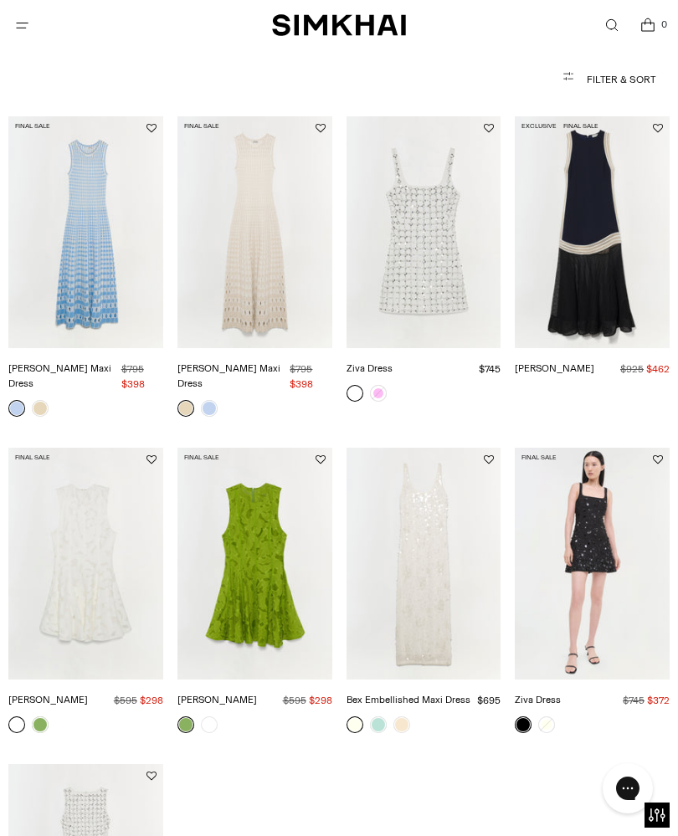
scroll to position [182, 0]
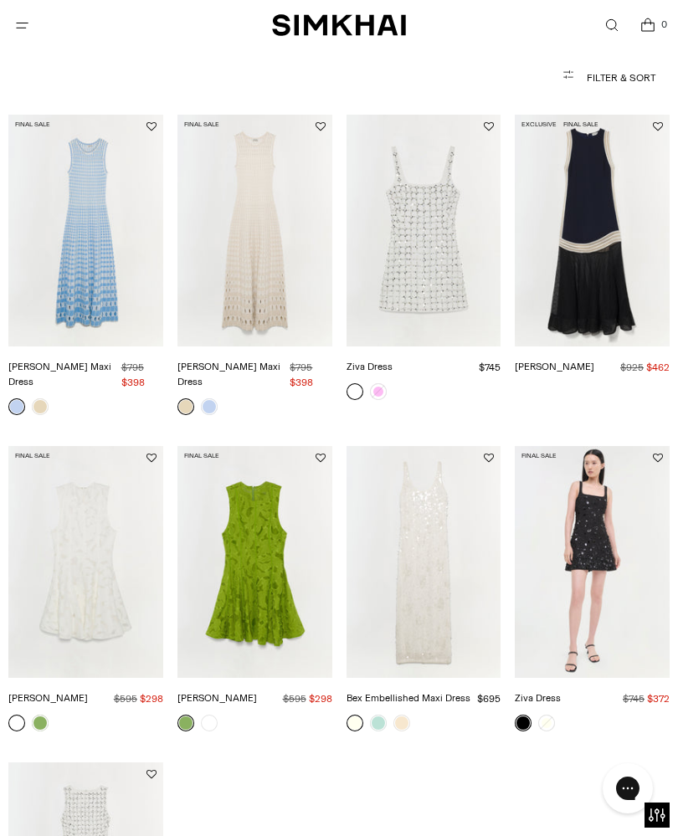
click at [607, 508] on img "Ziva Dress" at bounding box center [592, 562] width 155 height 232
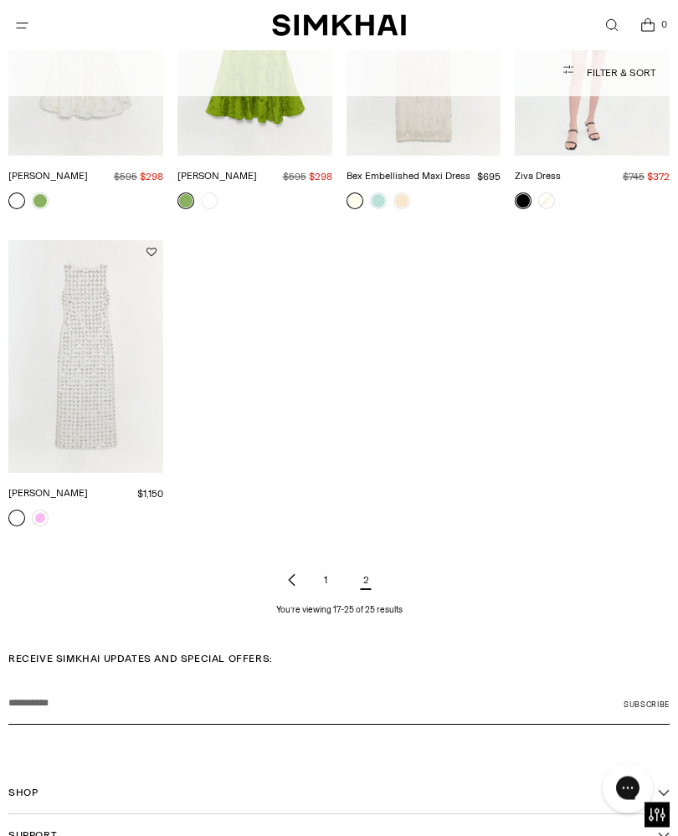
scroll to position [705, 0]
click at [327, 564] on link "1" at bounding box center [325, 579] width 33 height 33
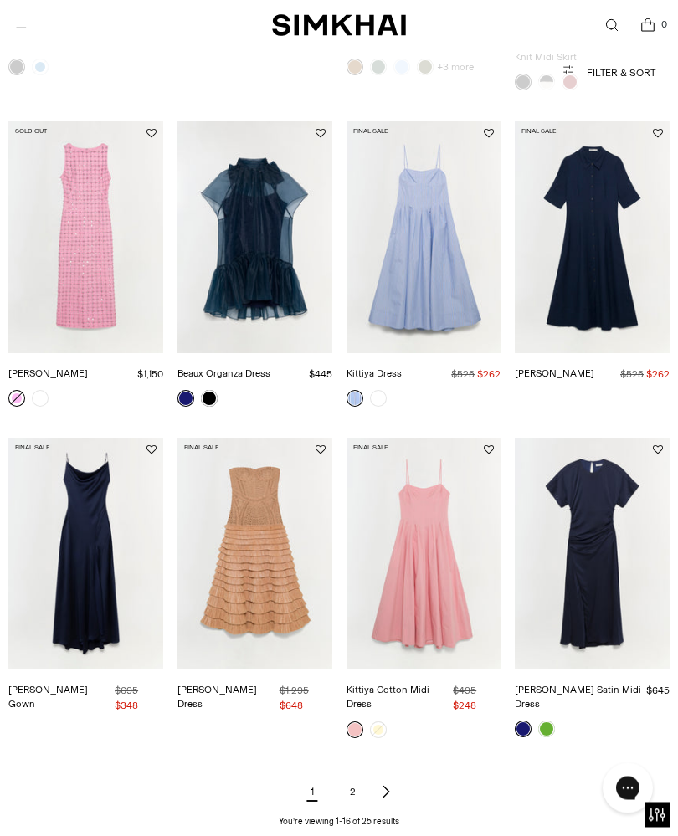
scroll to position [839, 0]
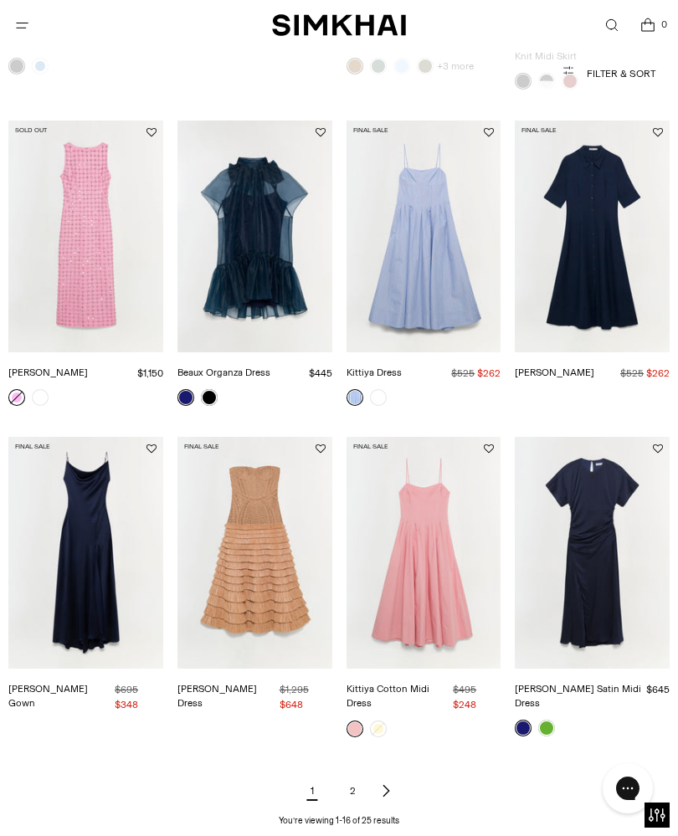
click at [23, 492] on img "Finley Gown" at bounding box center [85, 553] width 155 height 232
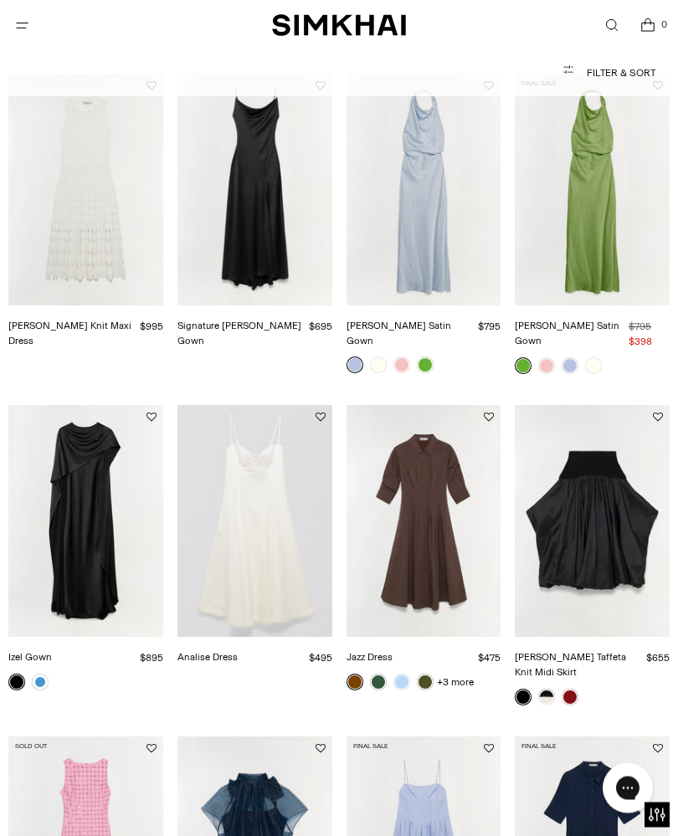
scroll to position [223, 0]
